Goal: Information Seeking & Learning: Learn about a topic

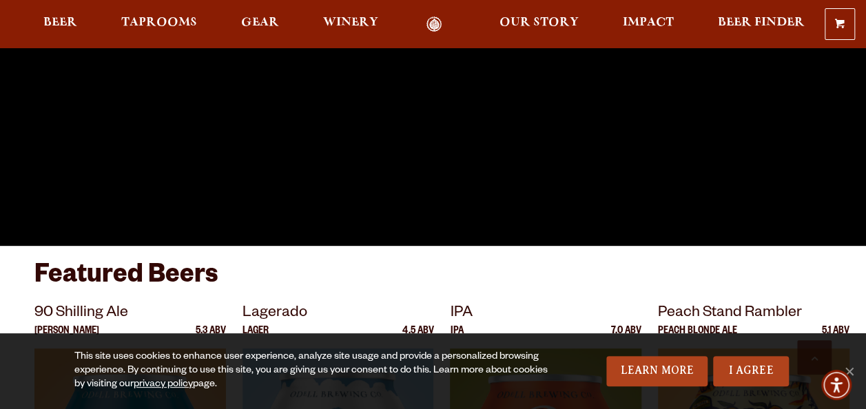
scroll to position [413, 0]
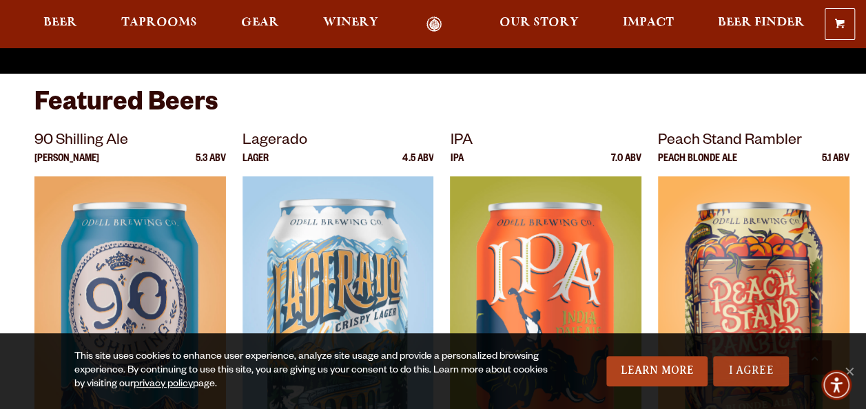
click at [749, 373] on link "I Agree" at bounding box center [751, 371] width 76 height 30
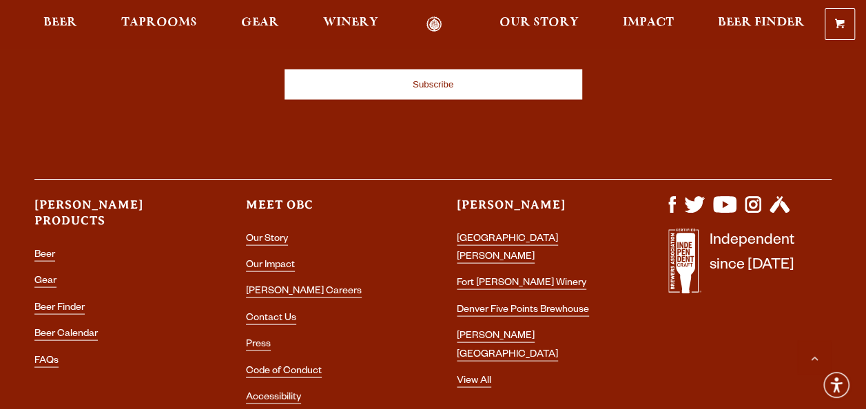
scroll to position [3925, 0]
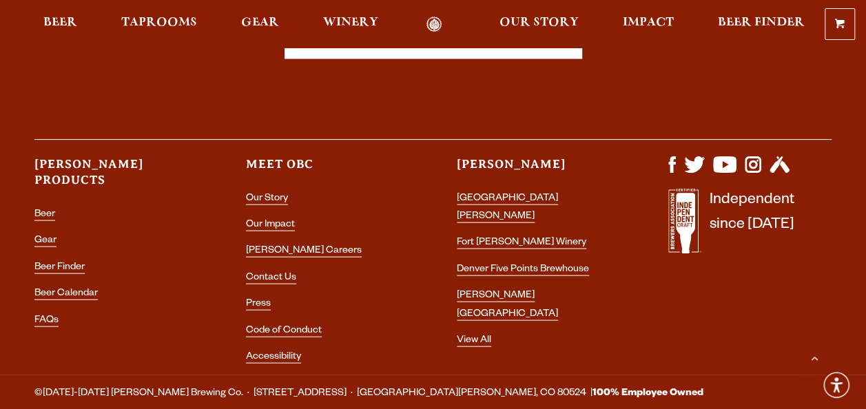
click at [280, 242] on li "[PERSON_NAME] Careers" at bounding box center [327, 251] width 163 height 18
click at [280, 246] on link "[PERSON_NAME] Careers" at bounding box center [304, 252] width 116 height 12
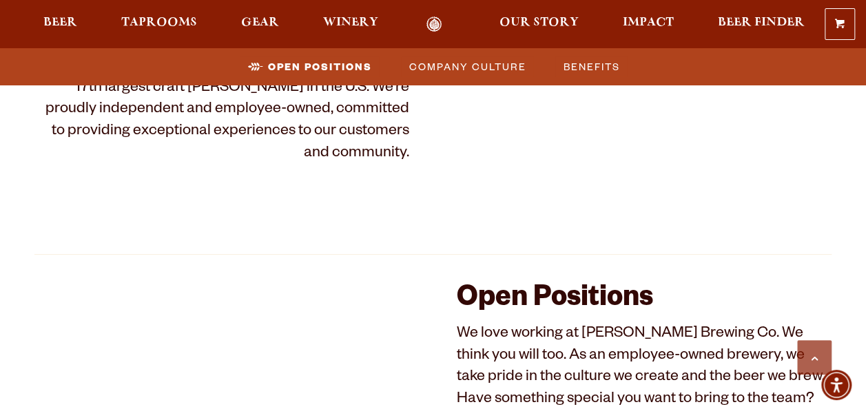
scroll to position [689, 0]
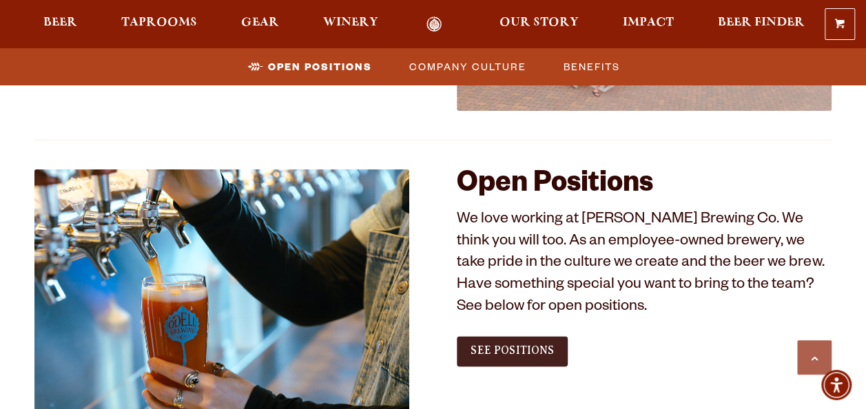
click at [504, 348] on span "See Positions" at bounding box center [511, 350] width 83 height 12
